Goal: Find specific page/section: Find specific page/section

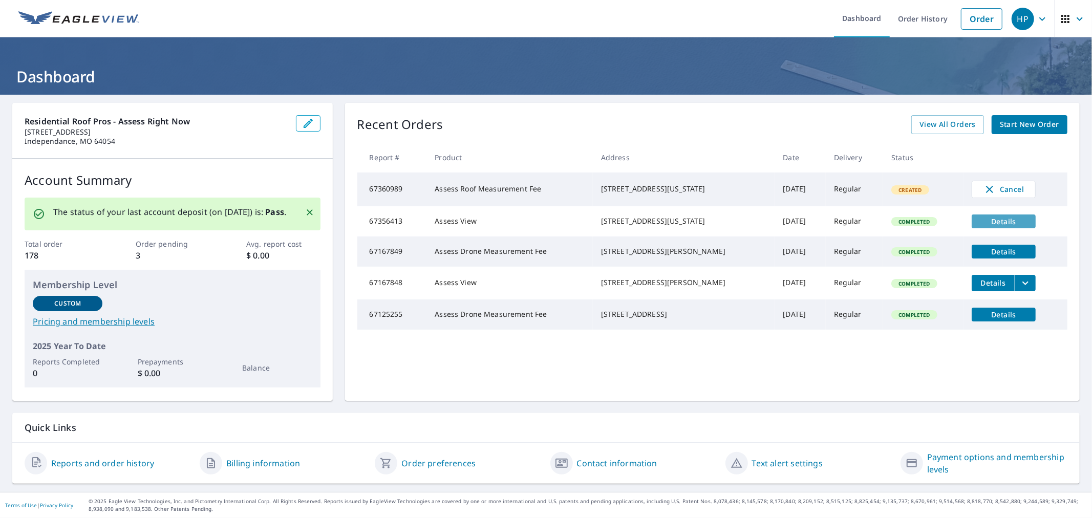
click at [997, 223] on span "Details" at bounding box center [1004, 222] width 52 height 10
click at [469, 195] on td "Assess Roof Measurement Fee" at bounding box center [510, 190] width 166 height 34
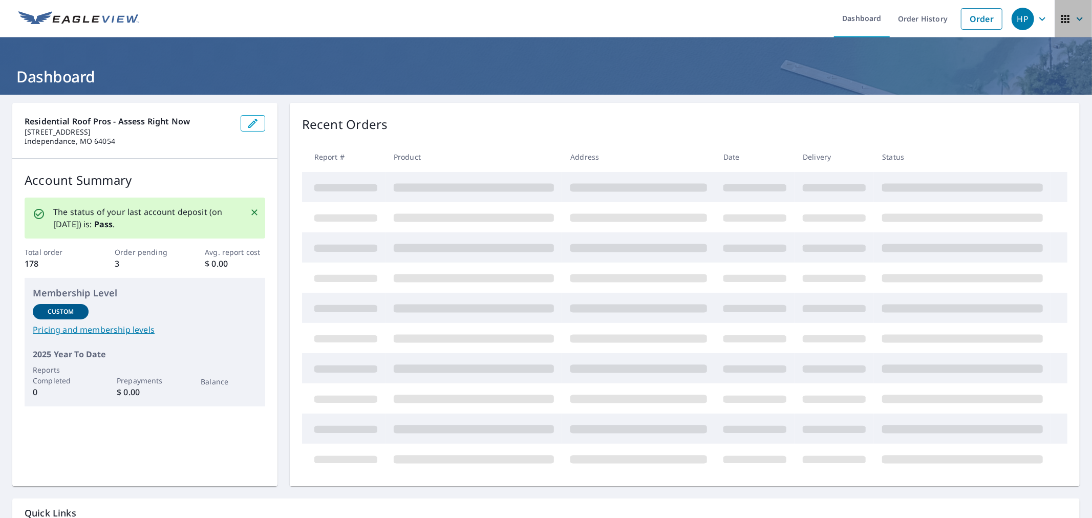
click at [1059, 17] on icon "button" at bounding box center [1065, 19] width 12 height 12
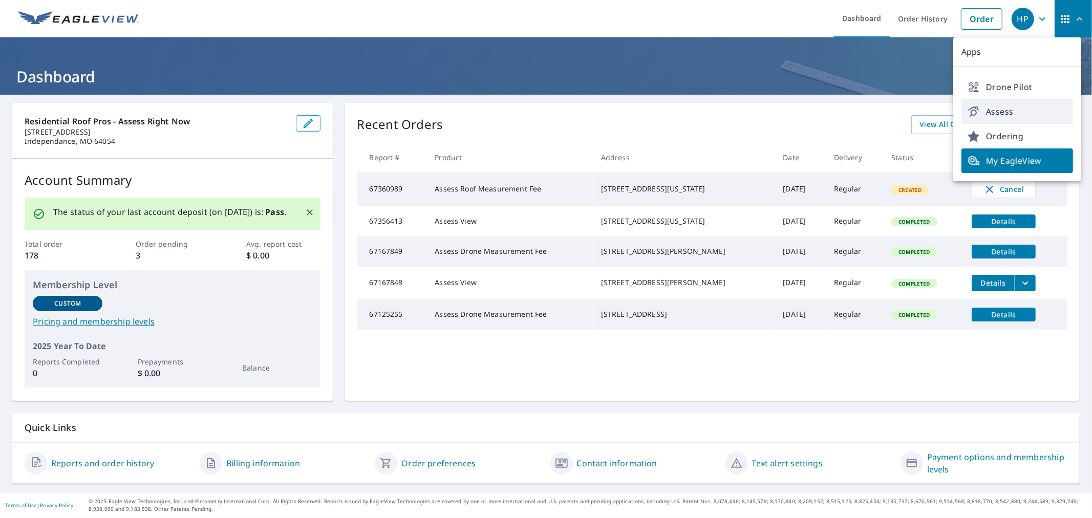
click at [1006, 115] on span "Assess" at bounding box center [1017, 111] width 99 height 12
